Goal: Navigation & Orientation: Go to known website

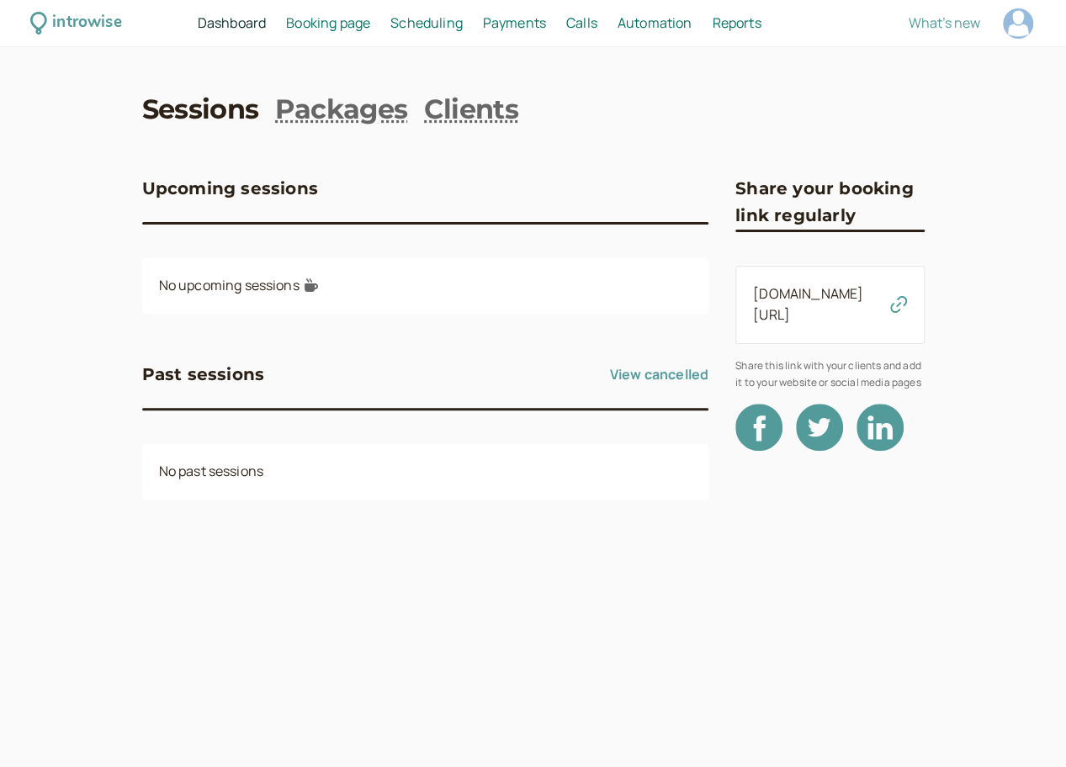
click at [1012, 17] on div at bounding box center [1018, 23] width 30 height 30
select select "Europe/[GEOGRAPHIC_DATA]"
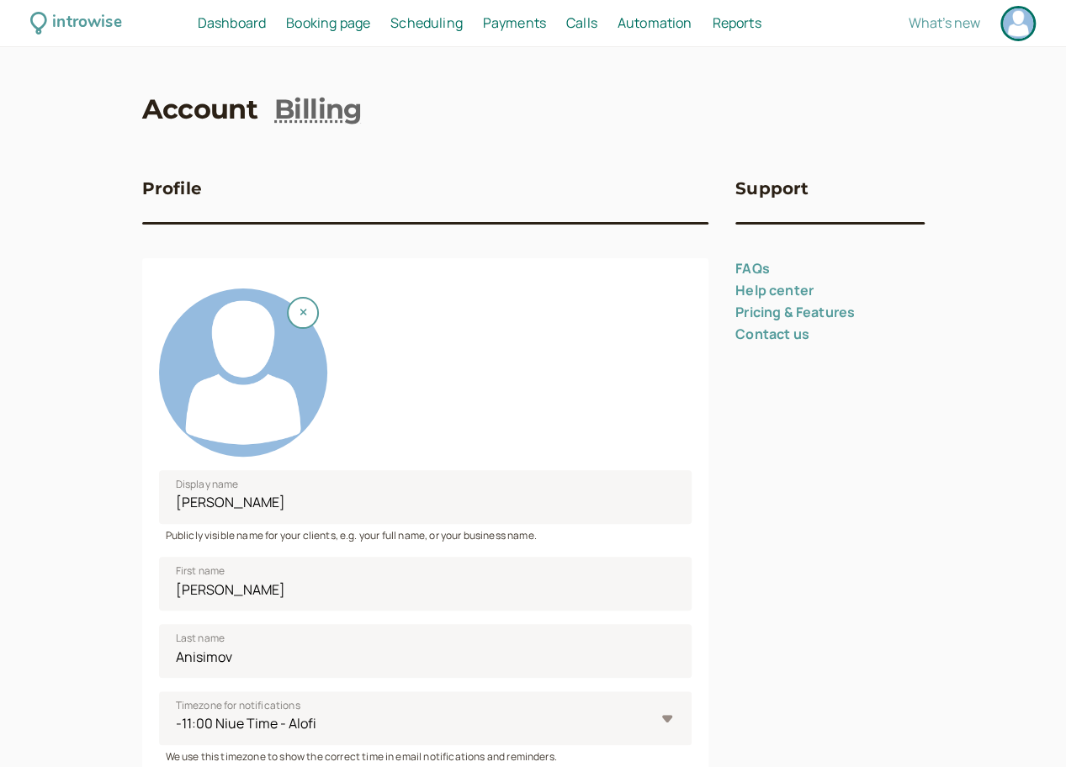
scroll to position [595, 0]
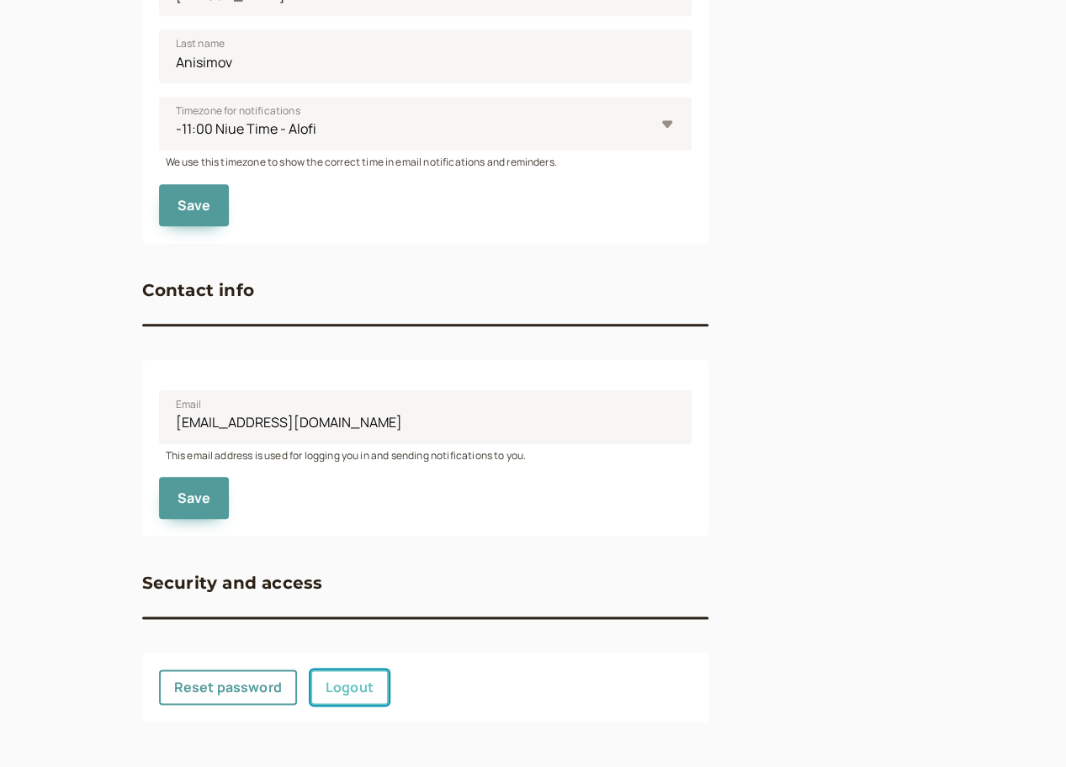
click at [369, 685] on link "Logout" at bounding box center [349, 686] width 78 height 35
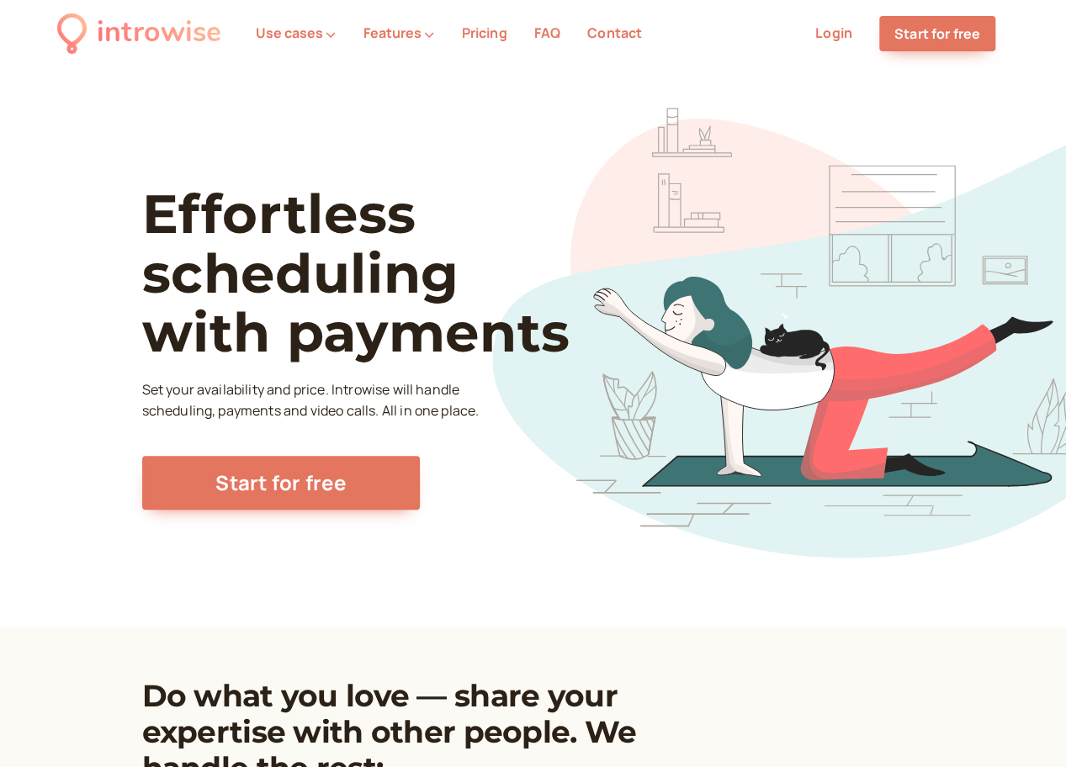
click at [986, 201] on div "Effortless scheduling with payments Set your availability and price. Introwise …" at bounding box center [533, 347] width 1066 height 560
click at [833, 40] on link "Login" at bounding box center [833, 33] width 37 height 19
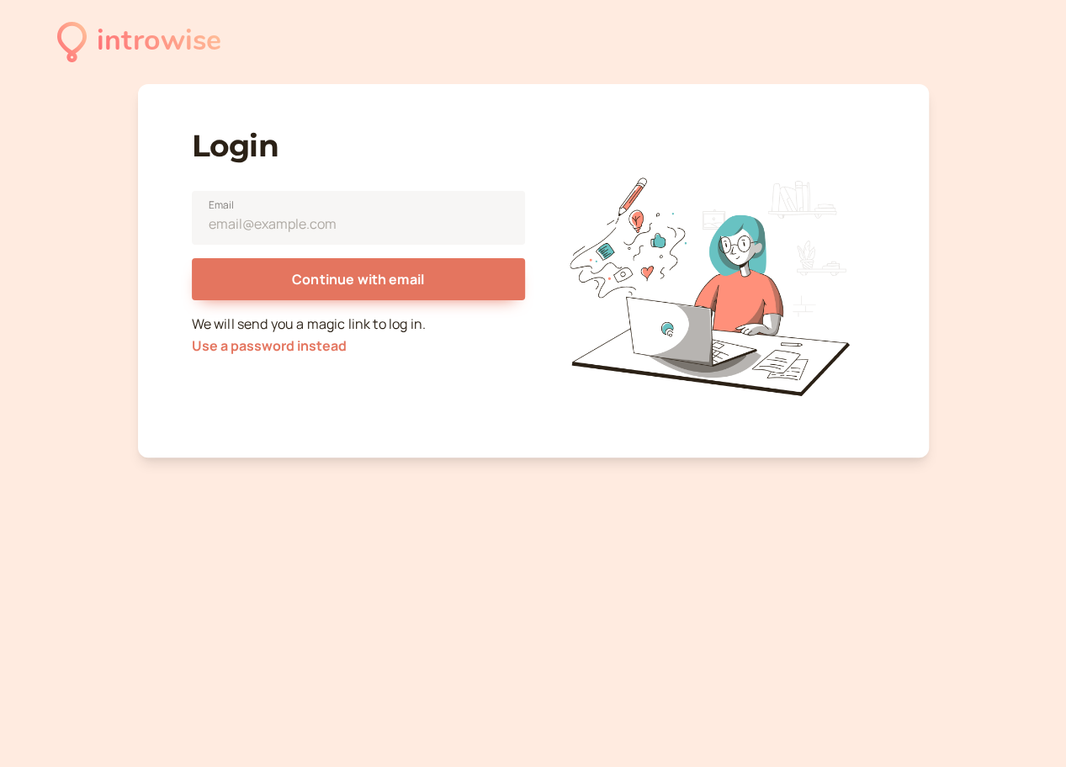
click at [404, 246] on div "Continue with email" at bounding box center [358, 273] width 333 height 56
click at [403, 223] on input "Email" at bounding box center [358, 218] width 333 height 54
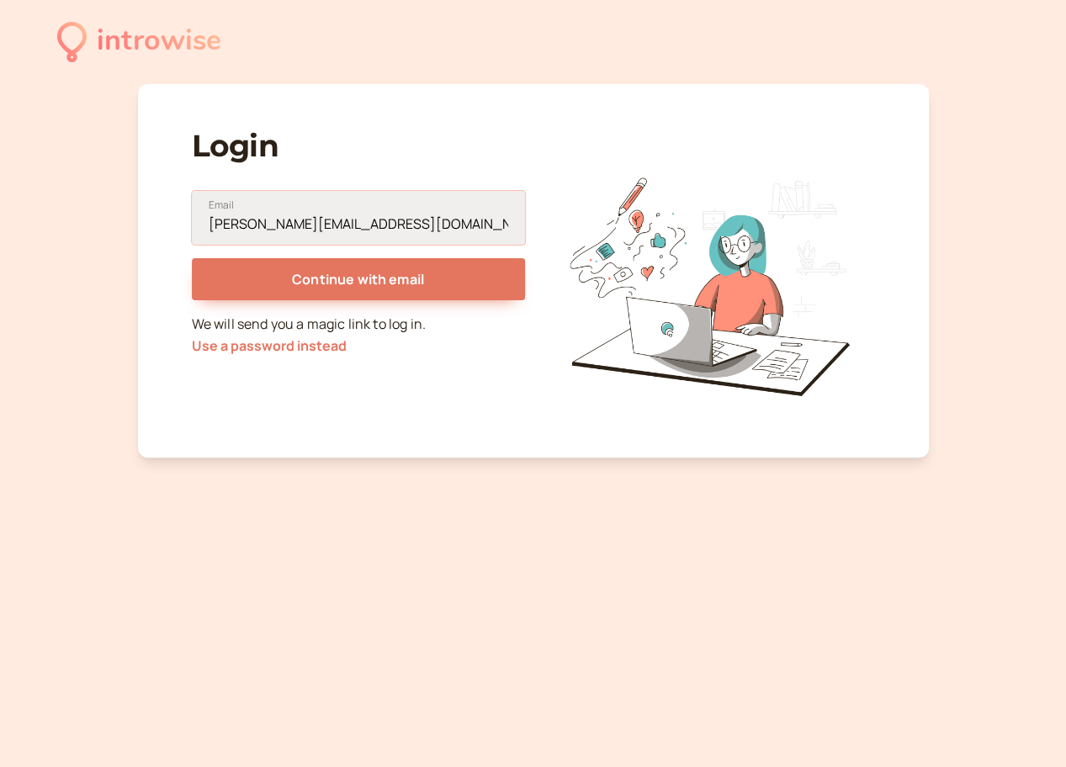
type input "[PERSON_NAME][EMAIL_ADDRESS][DOMAIN_NAME]"
click at [192, 258] on button "Continue with email" at bounding box center [358, 279] width 333 height 42
